Goal: Information Seeking & Learning: Check status

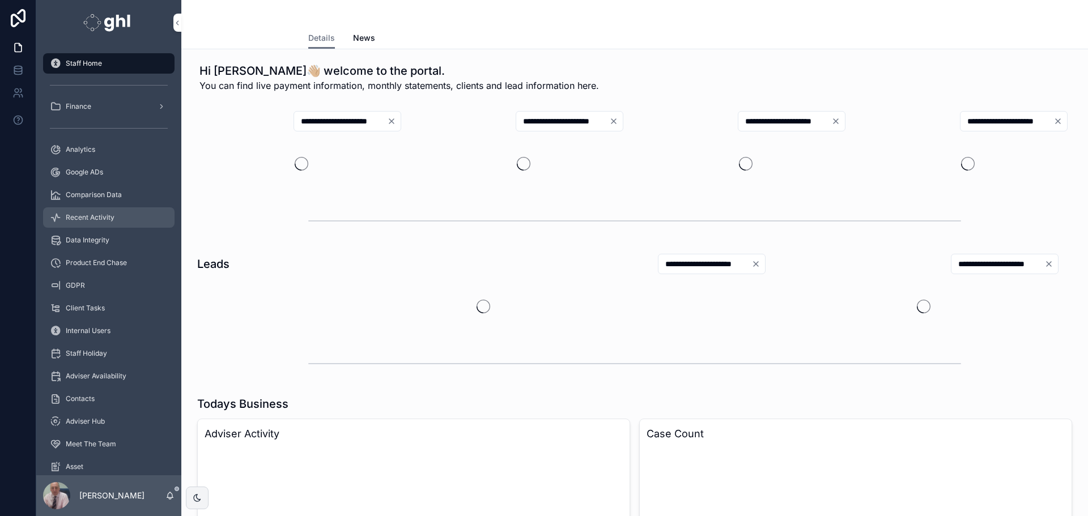
click at [91, 214] on span "Recent Activity" at bounding box center [90, 217] width 49 height 9
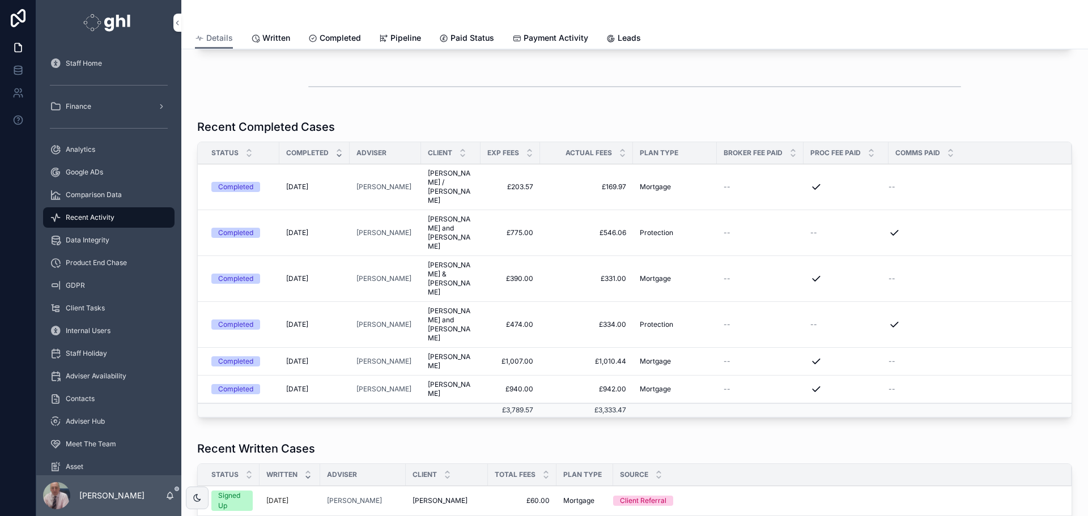
scroll to position [180, 0]
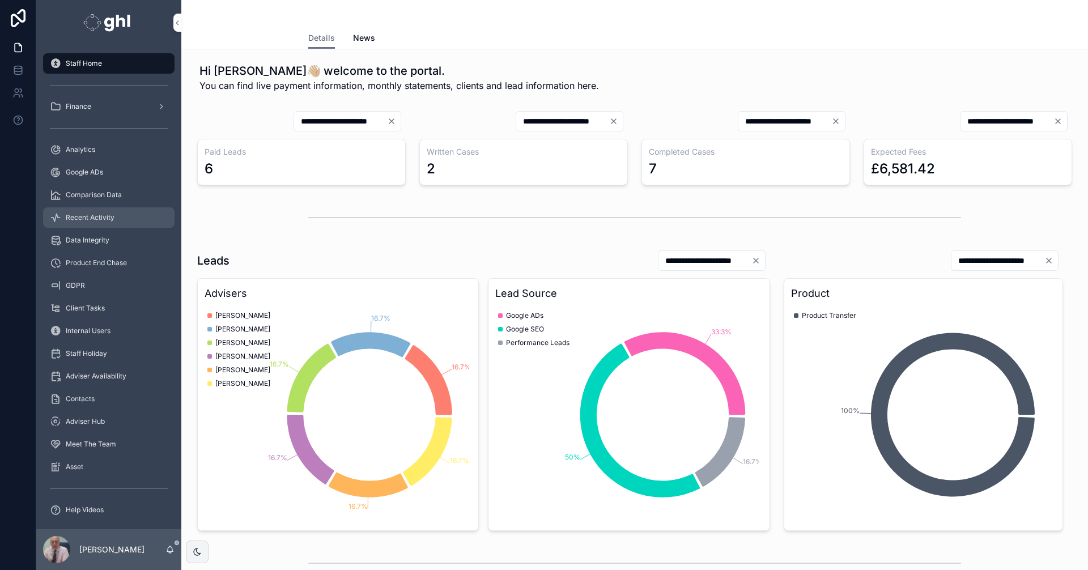
click at [84, 216] on span "Recent Activity" at bounding box center [90, 217] width 49 height 9
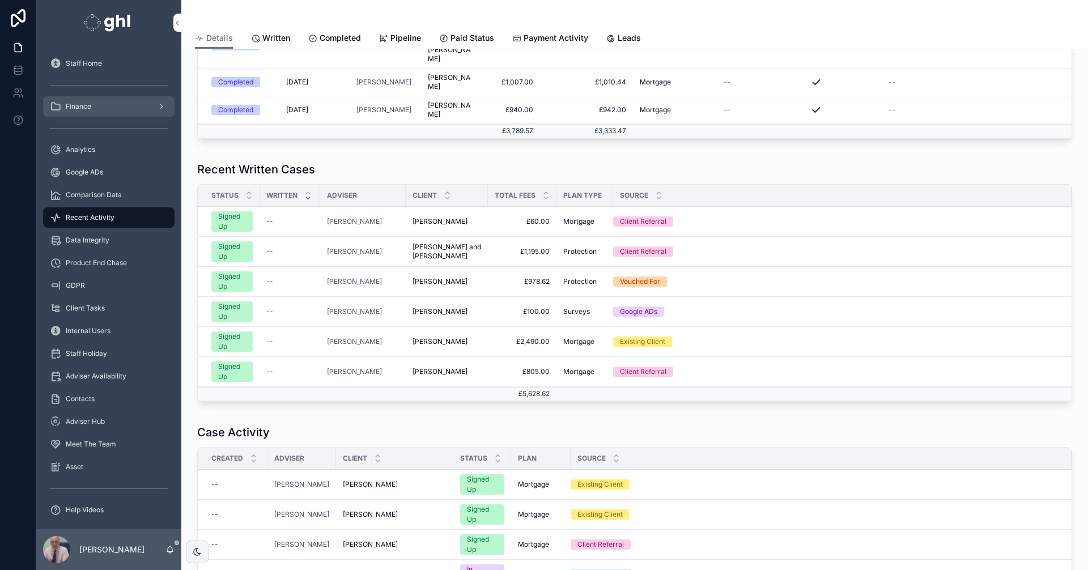
scroll to position [212, 0]
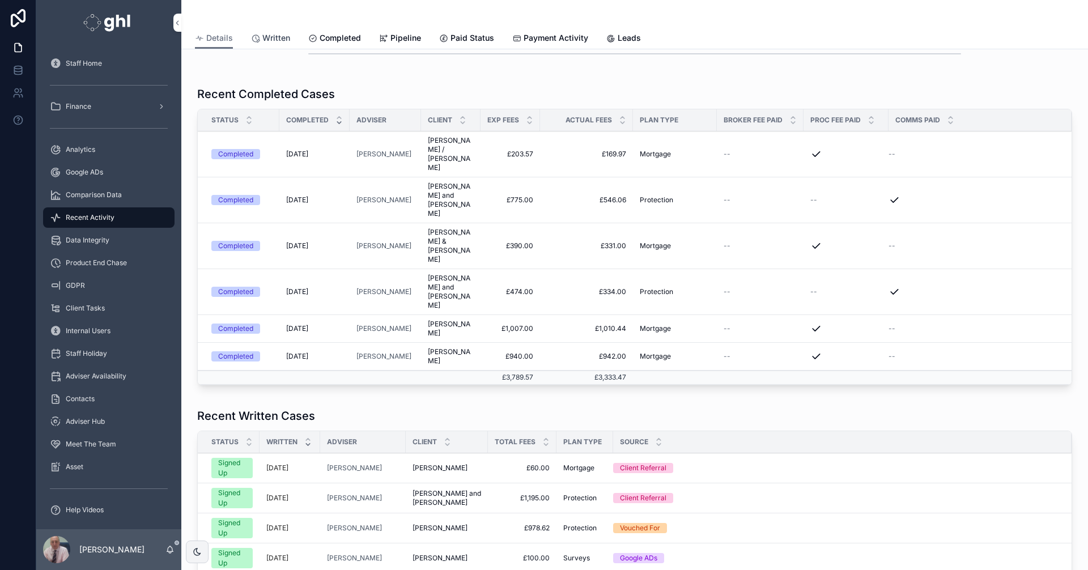
click at [276, 33] on span "Written" at bounding box center [276, 37] width 28 height 11
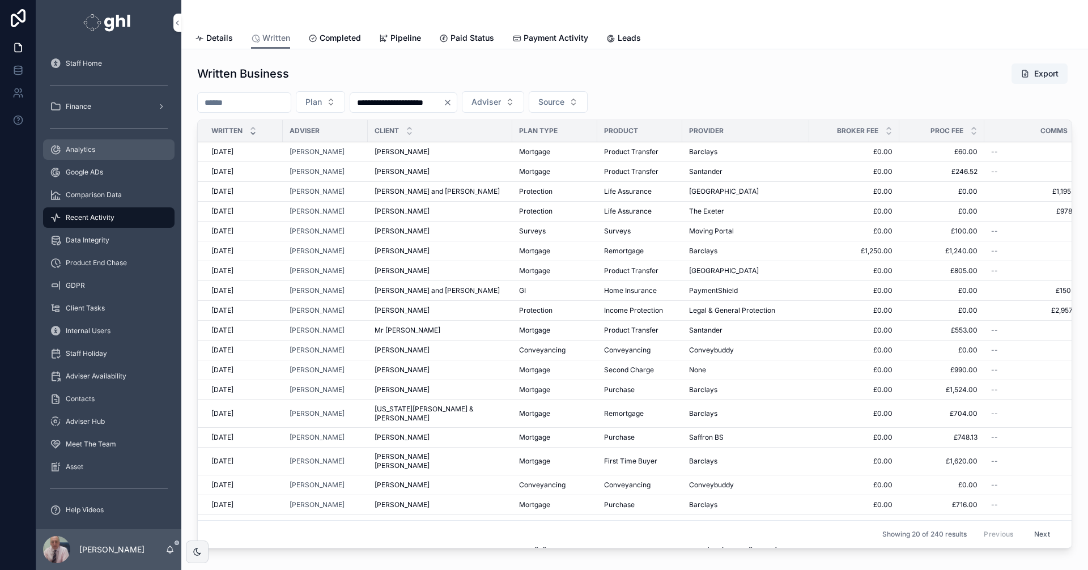
click at [82, 146] on span "Analytics" at bounding box center [80, 149] width 29 height 9
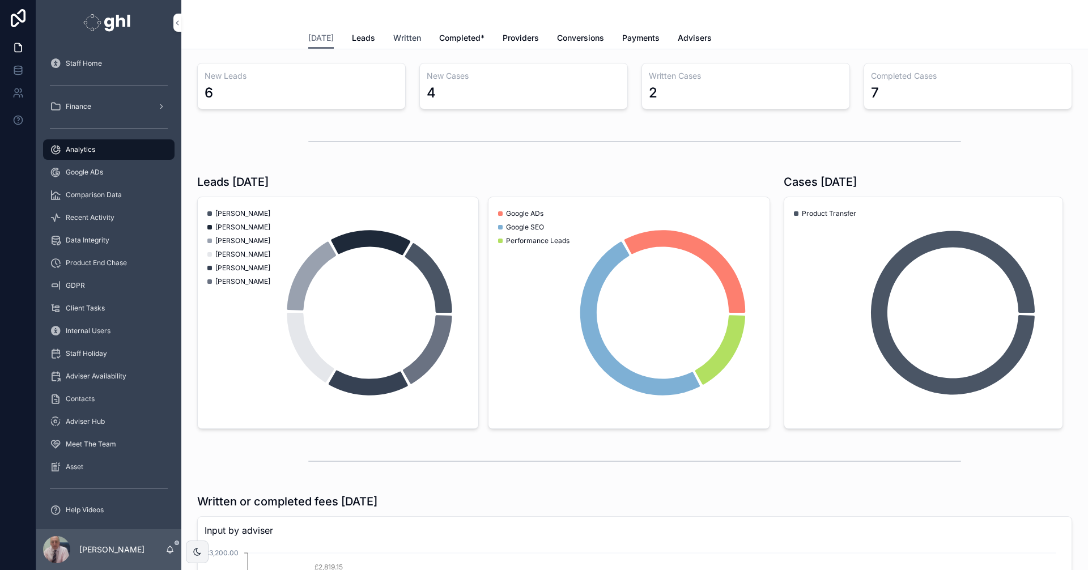
click at [397, 36] on span "Written" at bounding box center [407, 37] width 28 height 11
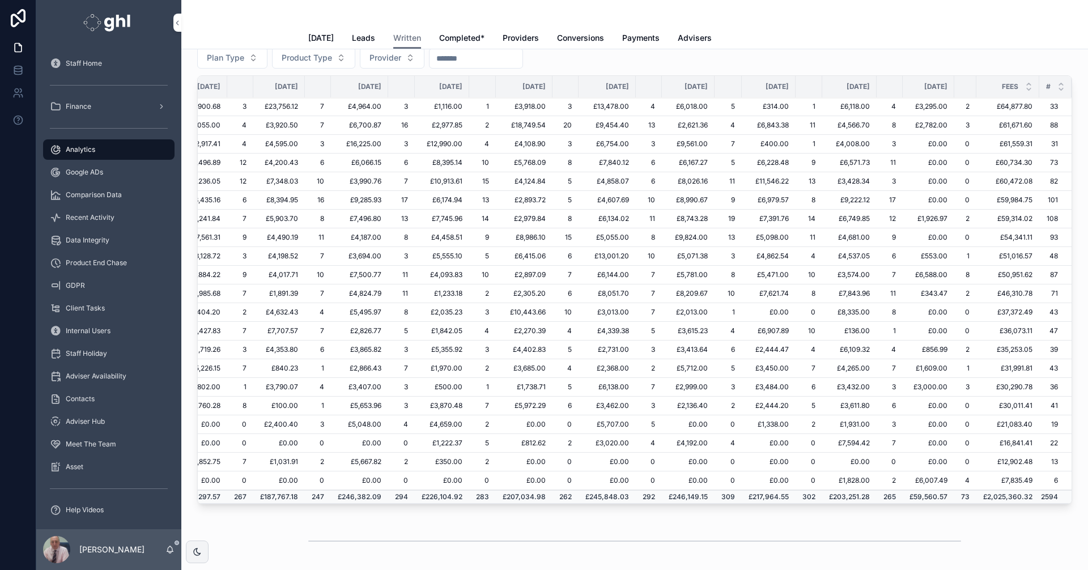
scroll to position [242, 112]
click at [96, 214] on span "Recent Activity" at bounding box center [90, 217] width 49 height 9
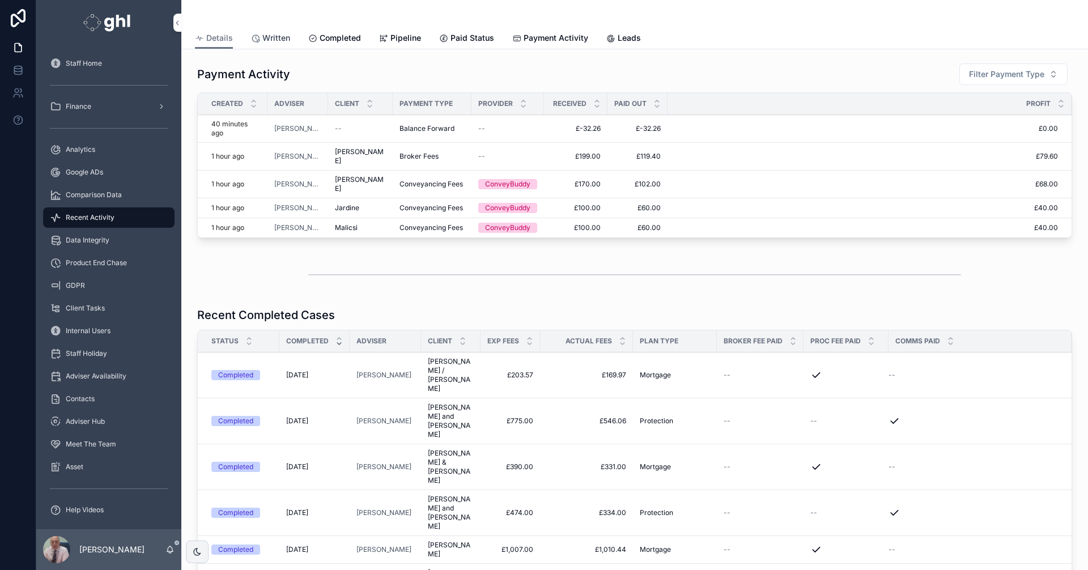
click at [277, 38] on span "Written" at bounding box center [276, 37] width 28 height 11
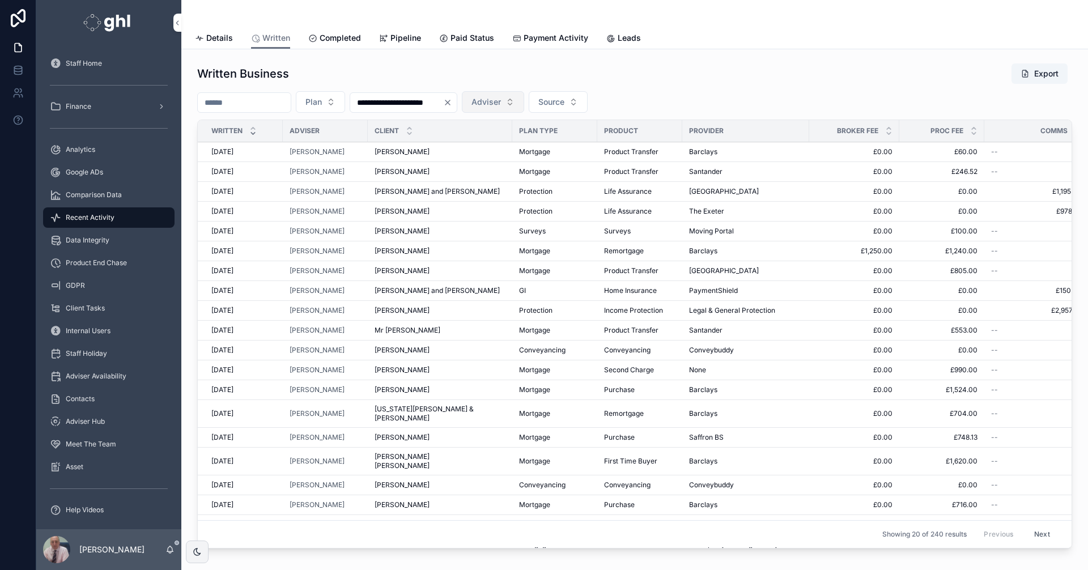
click at [524, 100] on button "Adviser" at bounding box center [493, 102] width 62 height 22
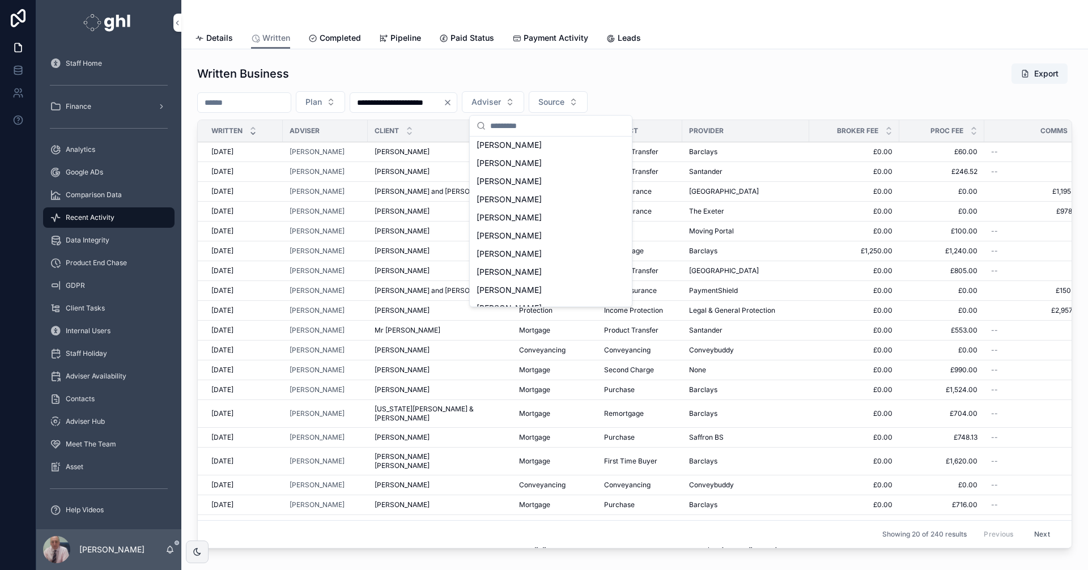
scroll to position [359, 0]
click at [507, 218] on div "[PERSON_NAME]" at bounding box center [551, 224] width 158 height 18
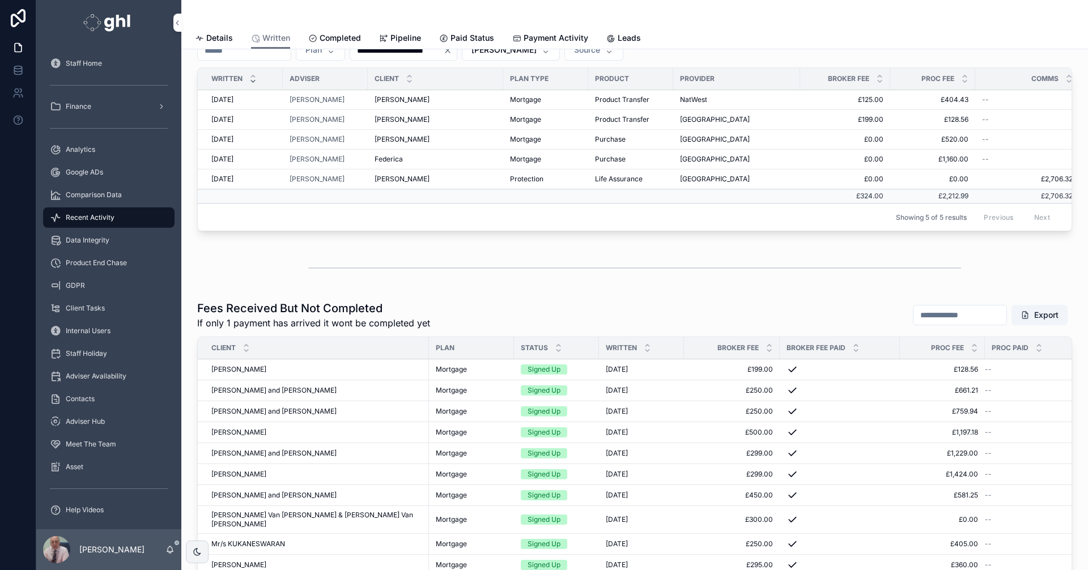
scroll to position [50, 0]
click at [88, 145] on div "Analytics" at bounding box center [109, 150] width 118 height 18
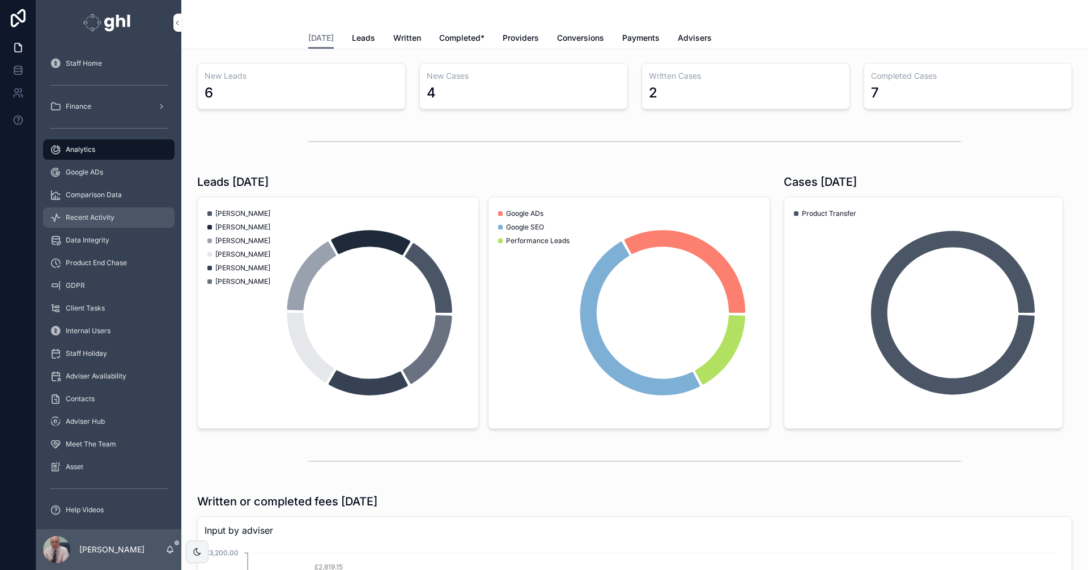
click at [97, 216] on span "Recent Activity" at bounding box center [90, 217] width 49 height 9
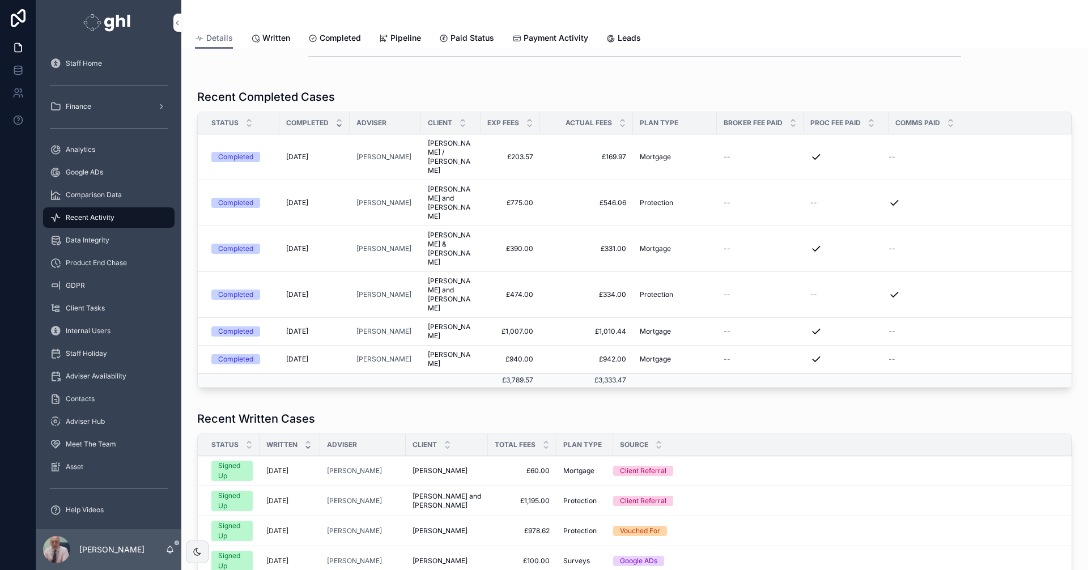
scroll to position [208, 0]
click at [282, 35] on span "Written" at bounding box center [276, 37] width 28 height 11
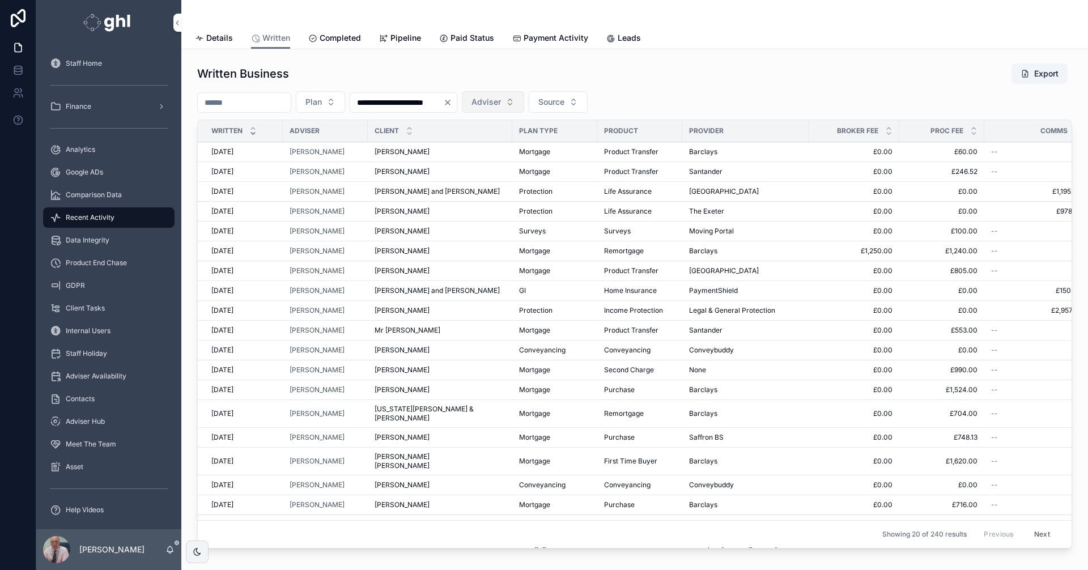
click at [524, 99] on button "Adviser" at bounding box center [493, 102] width 62 height 22
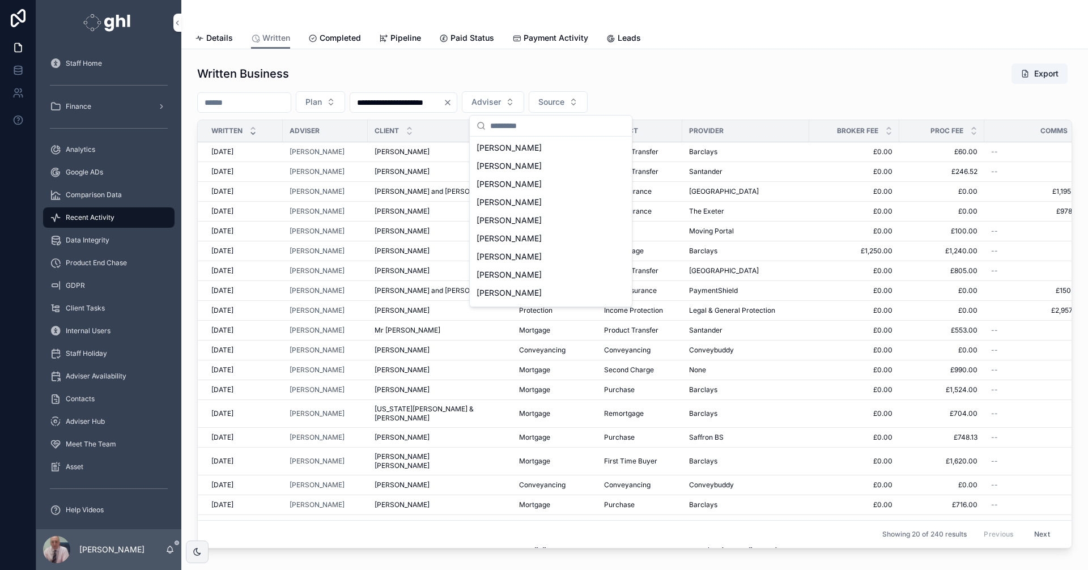
scroll to position [291, 0]
click at [498, 291] on span "[PERSON_NAME]" at bounding box center [509, 291] width 65 height 11
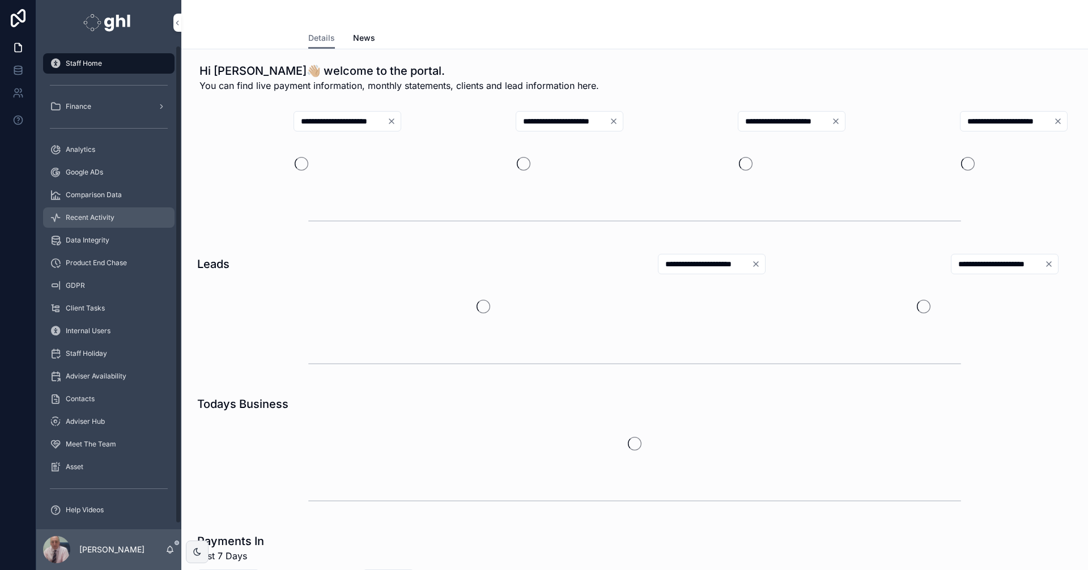
click at [85, 215] on span "Recent Activity" at bounding box center [90, 217] width 49 height 9
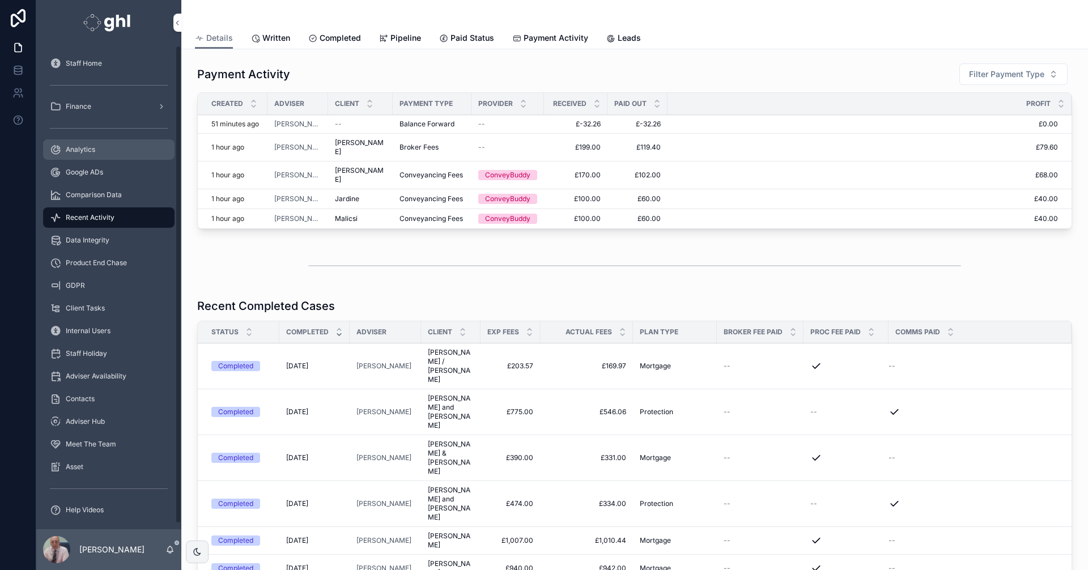
click at [70, 151] on span "Analytics" at bounding box center [80, 149] width 29 height 9
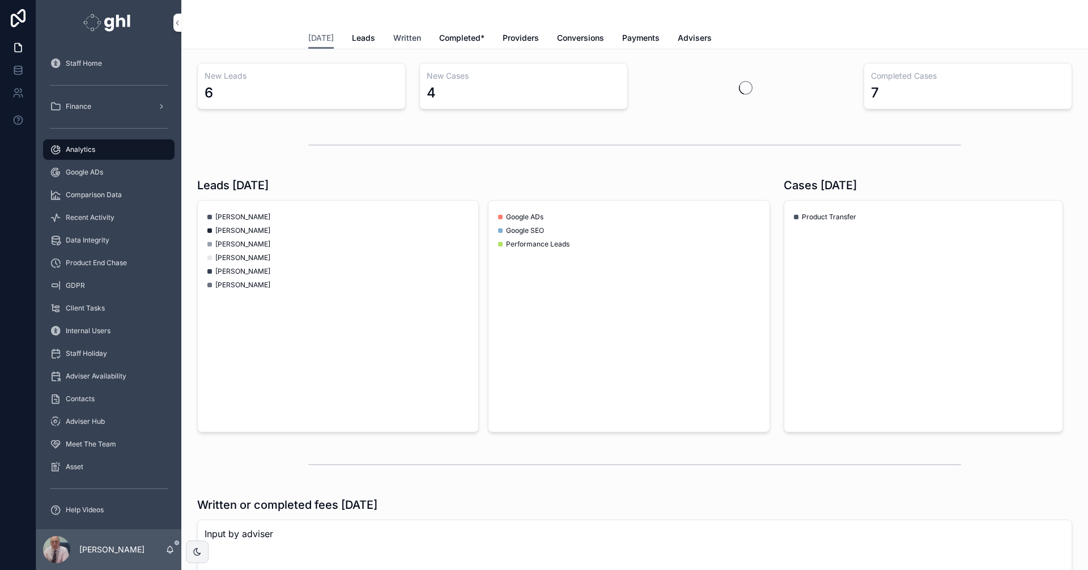
click at [406, 40] on span "Written" at bounding box center [407, 37] width 28 height 11
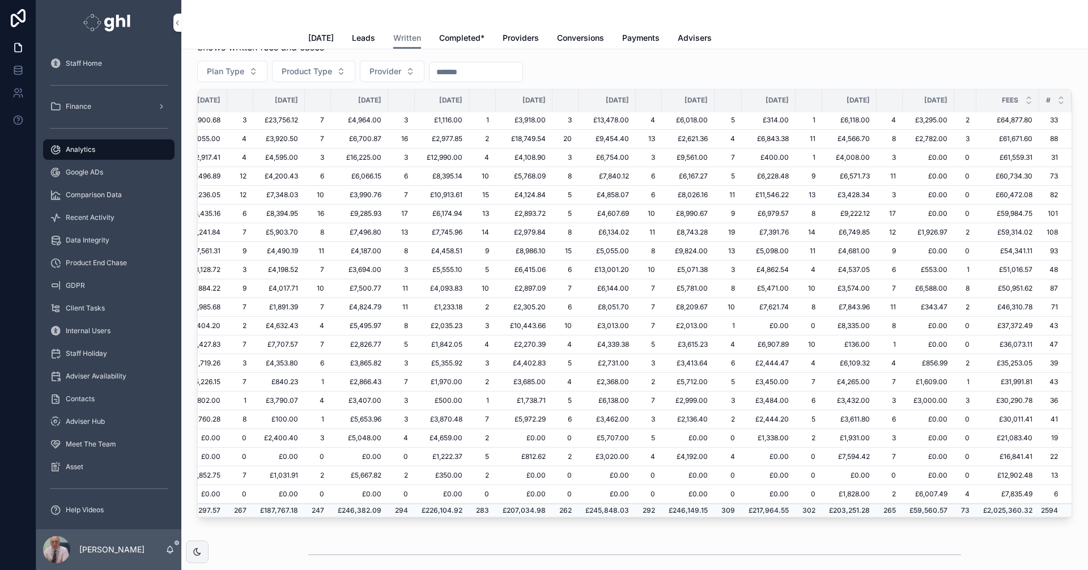
scroll to position [0, 190]
